Goal: Information Seeking & Learning: Learn about a topic

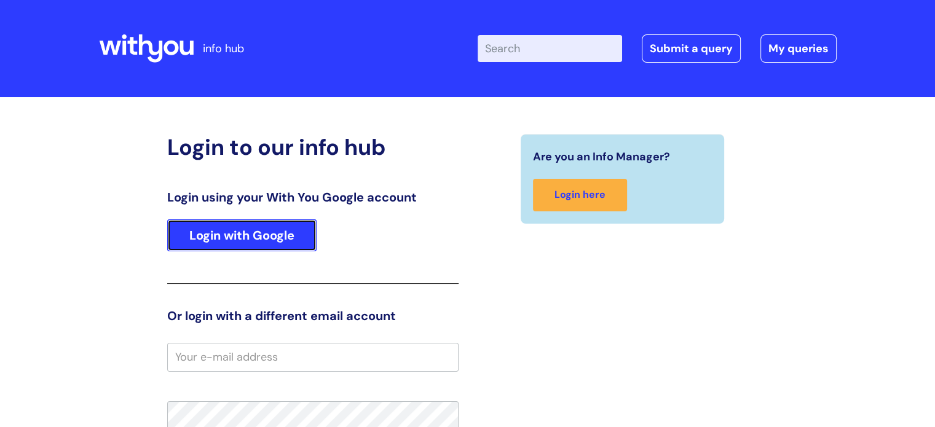
click at [228, 236] on link "Login with Google" at bounding box center [241, 236] width 149 height 32
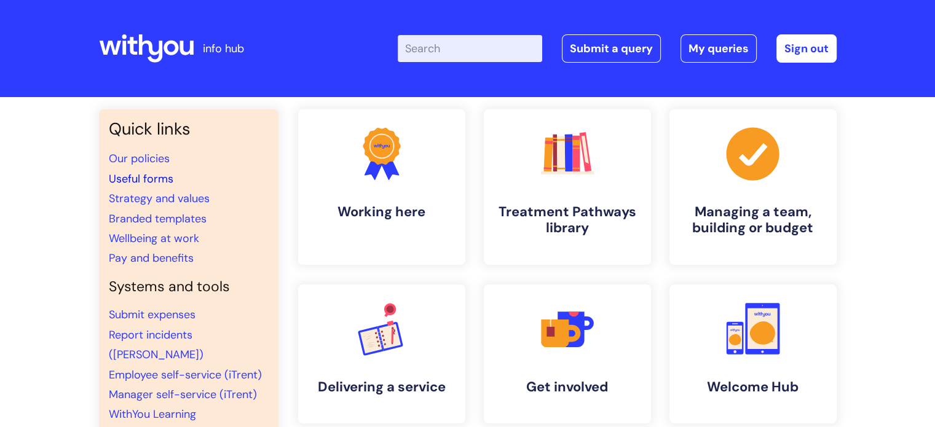
click at [151, 179] on link "Useful forms" at bounding box center [141, 179] width 65 height 15
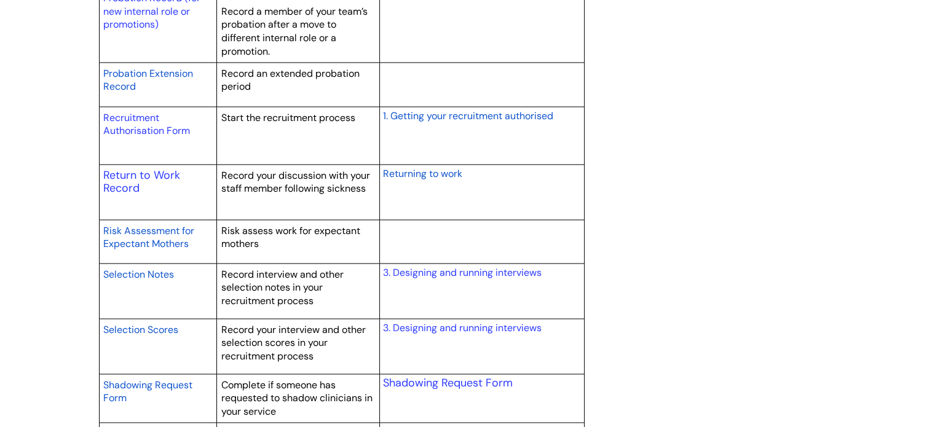
scroll to position [1844, 0]
click at [156, 172] on link "Return to Work Record" at bounding box center [141, 181] width 77 height 28
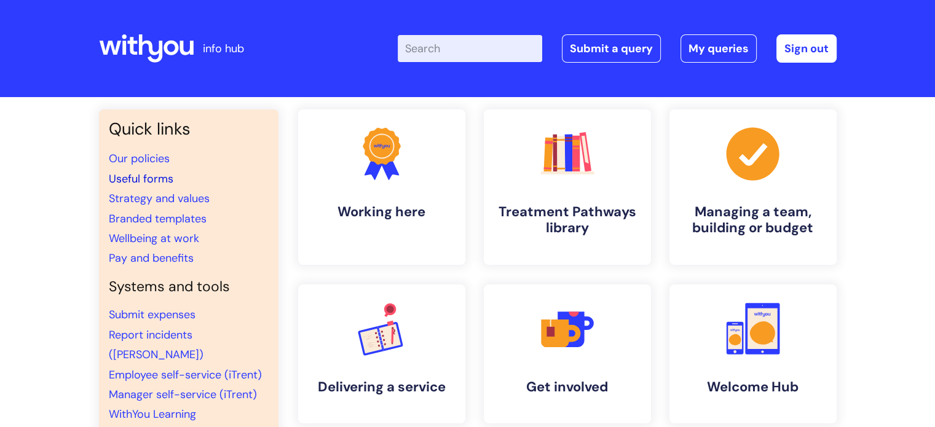
click at [138, 181] on link "Useful forms" at bounding box center [141, 179] width 65 height 15
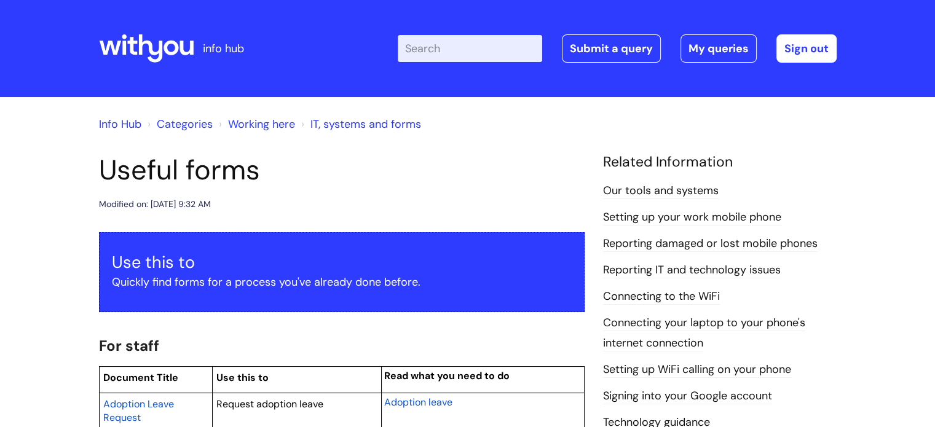
click at [467, 51] on input "Enter your search term here..." at bounding box center [470, 48] width 145 height 27
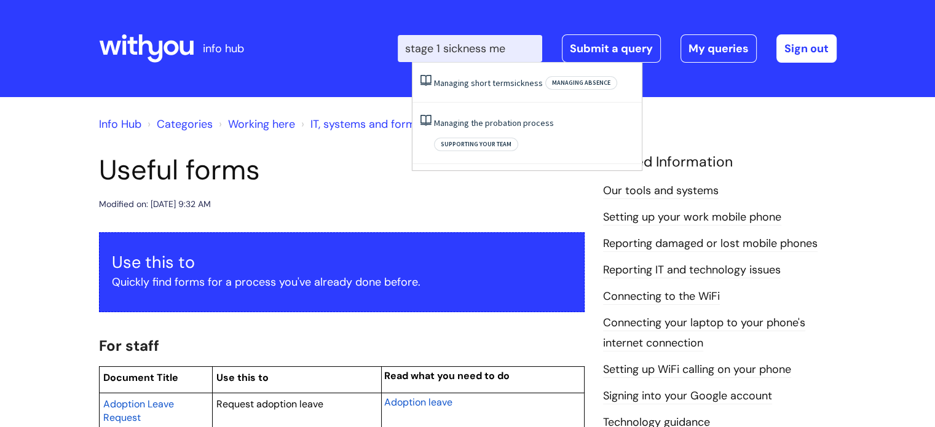
type input "stage 1 sickness mee"
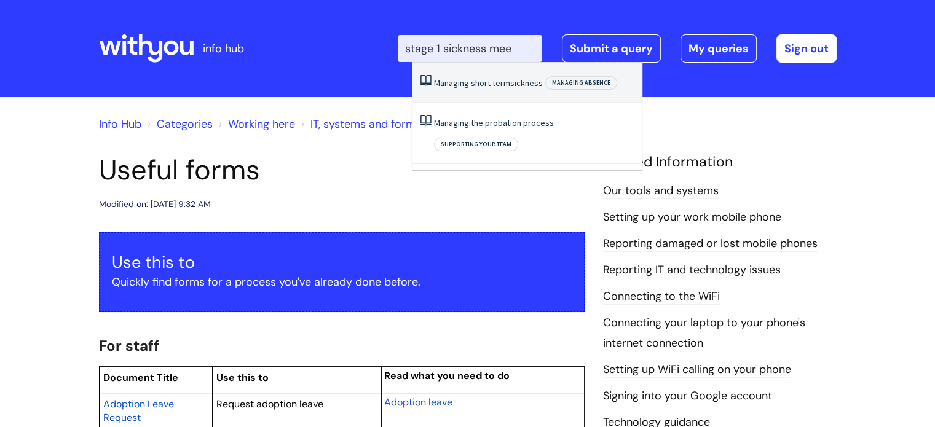
click at [479, 88] on link "Managing short term sickness" at bounding box center [488, 82] width 109 height 11
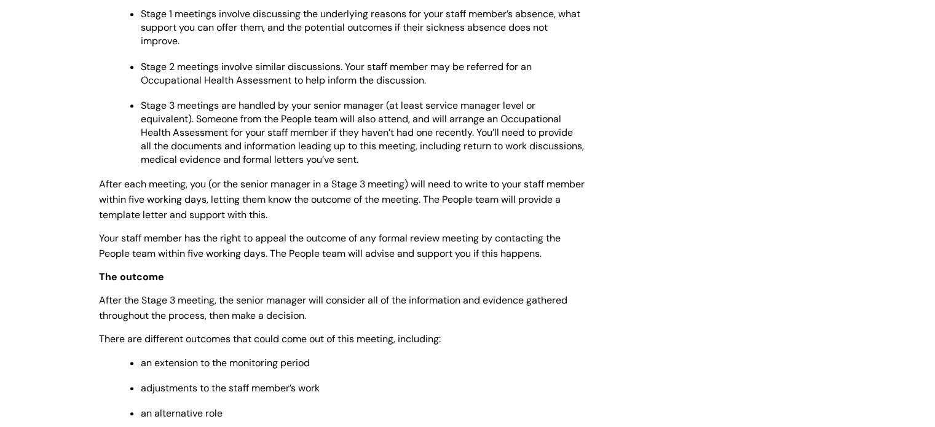
scroll to position [1063, 0]
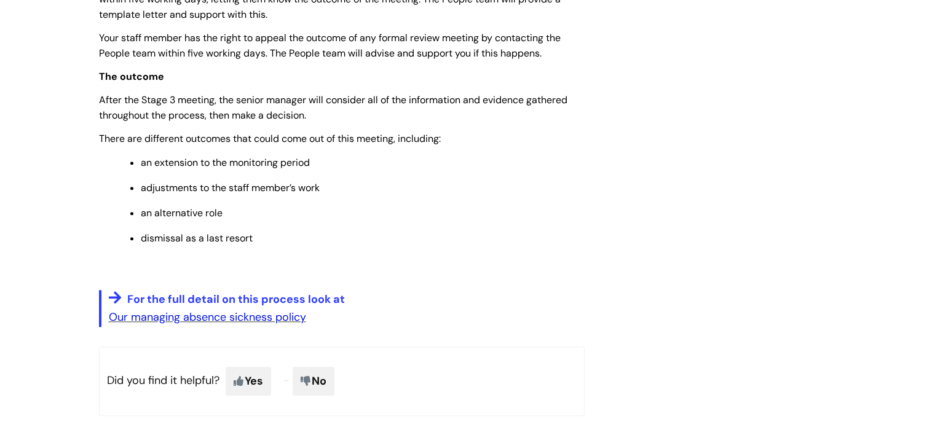
click at [266, 324] on link "Our managing absence sickness policy" at bounding box center [207, 317] width 197 height 15
